Goal: Check status

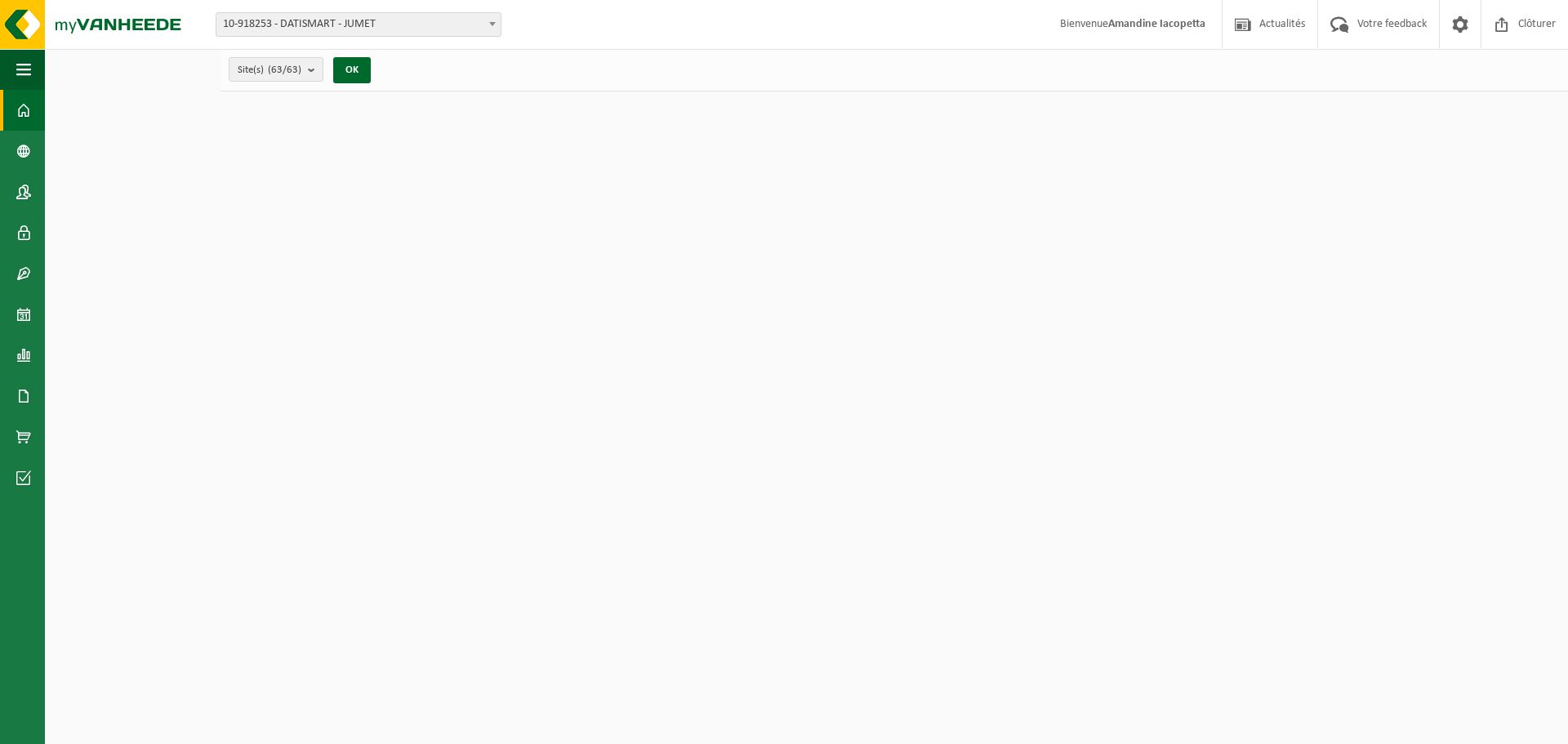
click at [307, 18] on span "10-918253 - DATISMART - JUMET" at bounding box center [358, 24] width 284 height 23
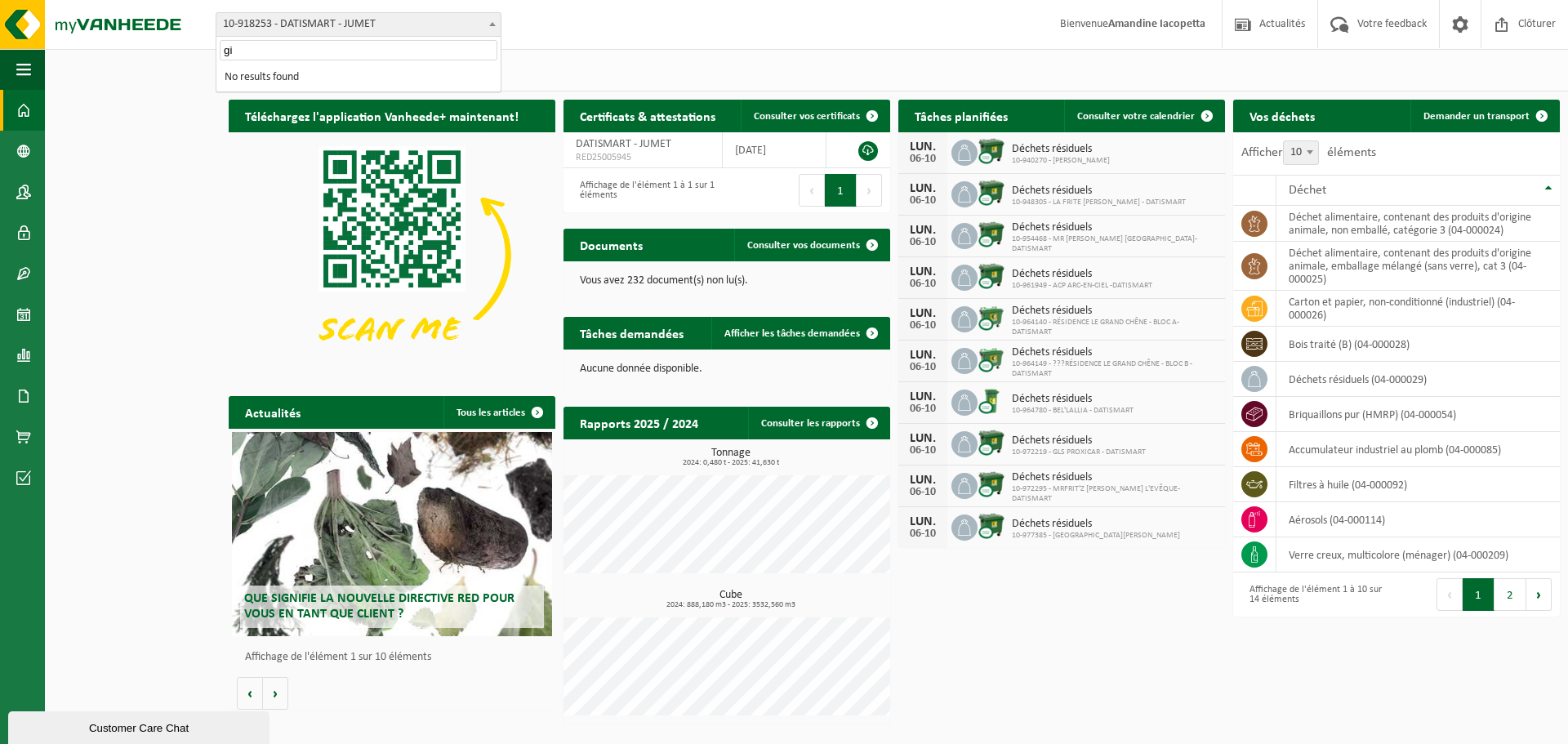
type input "g"
type input "bel"
select select "142361"
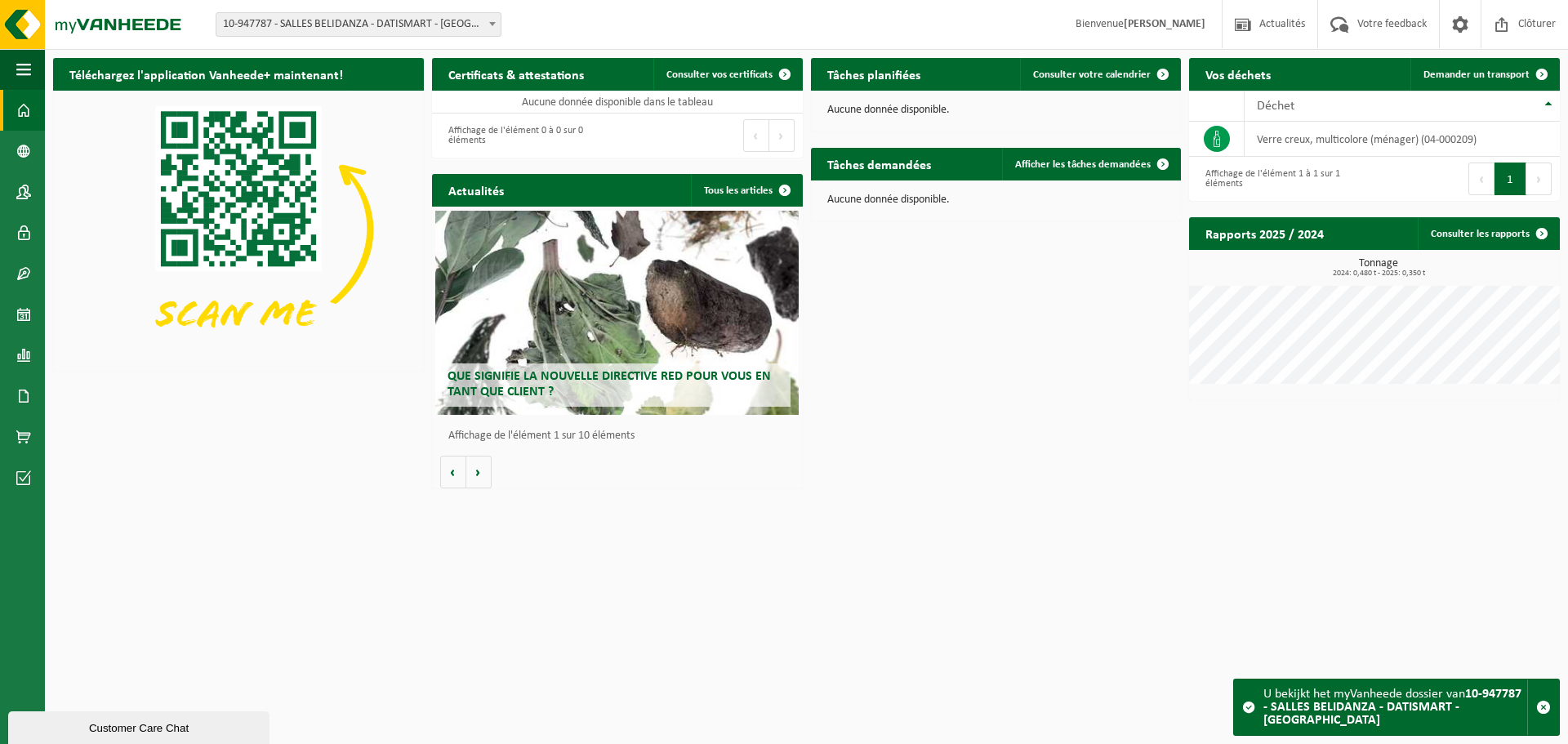
drag, startPoint x: 1470, startPoint y: 691, endPoint x: 1472, endPoint y: 723, distance: 32.1
click at [1472, 723] on div "U bekijkt het myVanheede dossier van 10-947787 - SALLES BELIDANZA - DATISMART -…" at bounding box center [1396, 707] width 264 height 55
drag, startPoint x: 1376, startPoint y: 708, endPoint x: 1534, endPoint y: 232, distance: 501.5
click at [1534, 232] on span at bounding box center [1543, 233] width 33 height 33
